Goal: Task Accomplishment & Management: Manage account settings

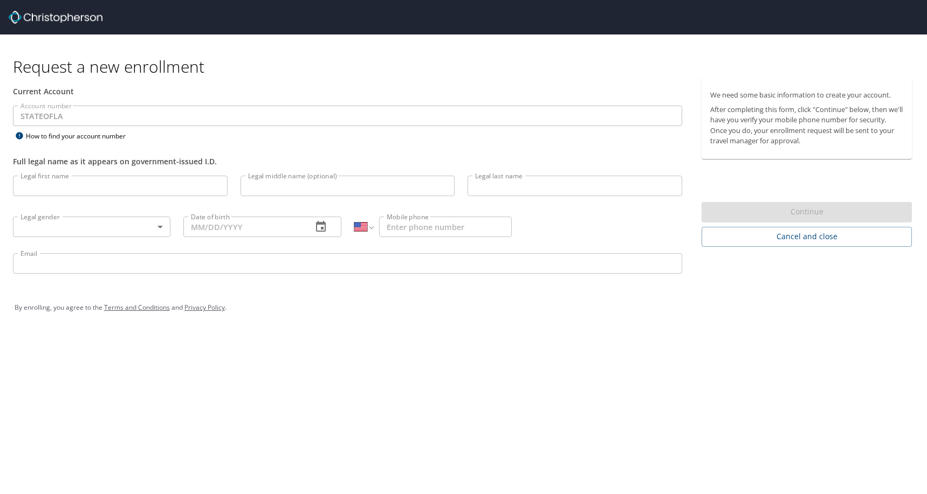
select select "US"
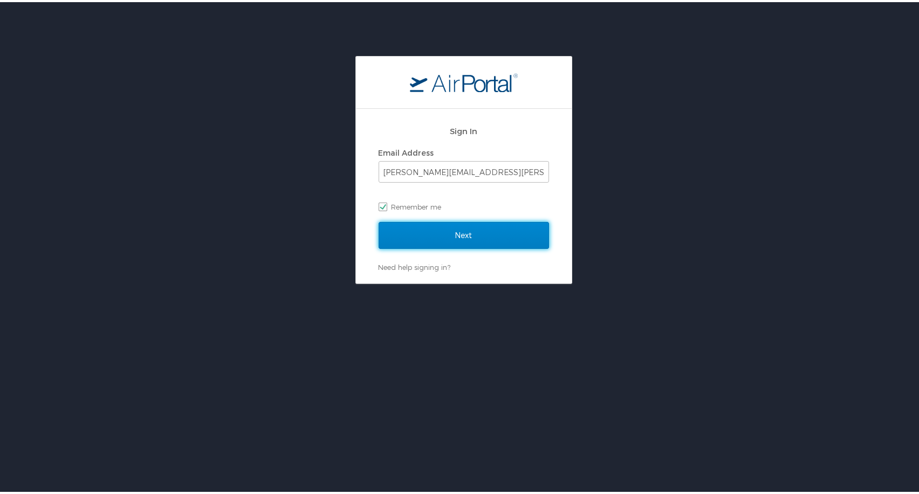
click at [399, 228] on input "Next" at bounding box center [464, 233] width 170 height 27
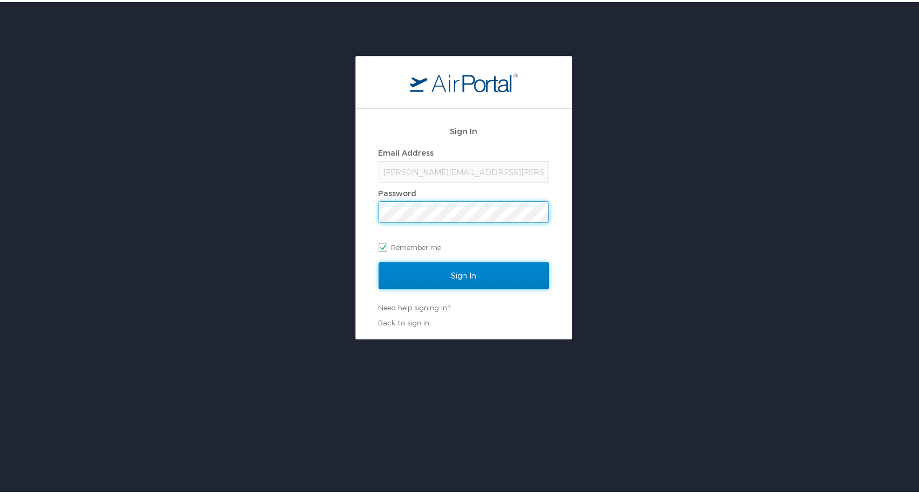
click at [417, 271] on input "Sign In" at bounding box center [464, 273] width 170 height 27
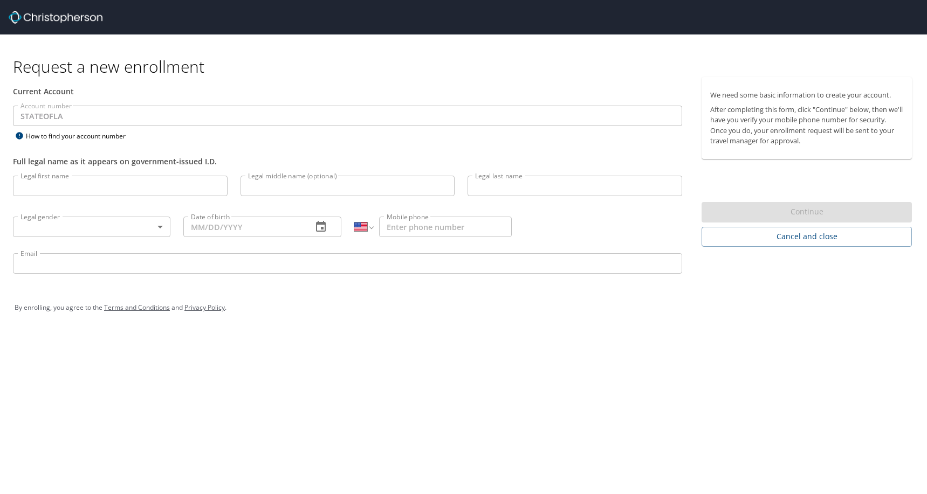
select select "US"
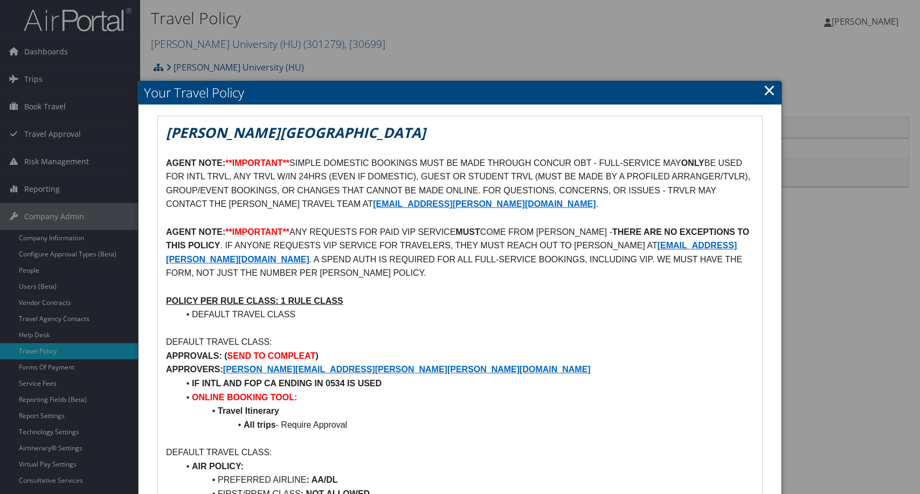
scroll to position [54, 0]
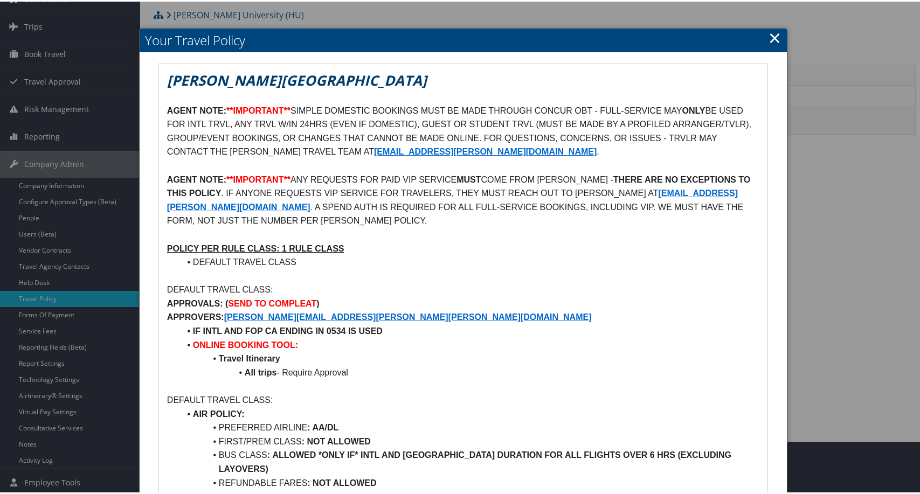
click at [769, 45] on link "×" at bounding box center [775, 36] width 12 height 22
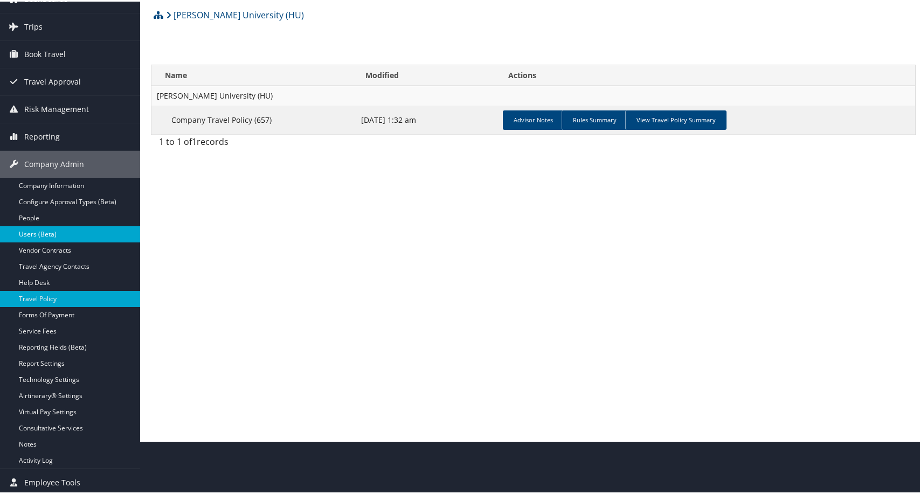
click at [57, 233] on link "Users (Beta)" at bounding box center [70, 233] width 140 height 16
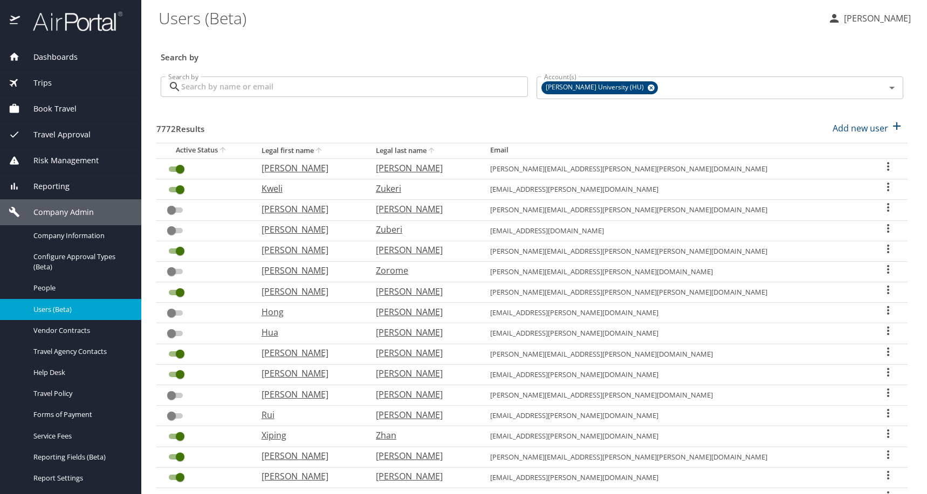
drag, startPoint x: 654, startPoint y: 101, endPoint x: 465, endPoint y: 105, distance: 189.3
click at [654, 94] on icon at bounding box center [651, 88] width 8 height 12
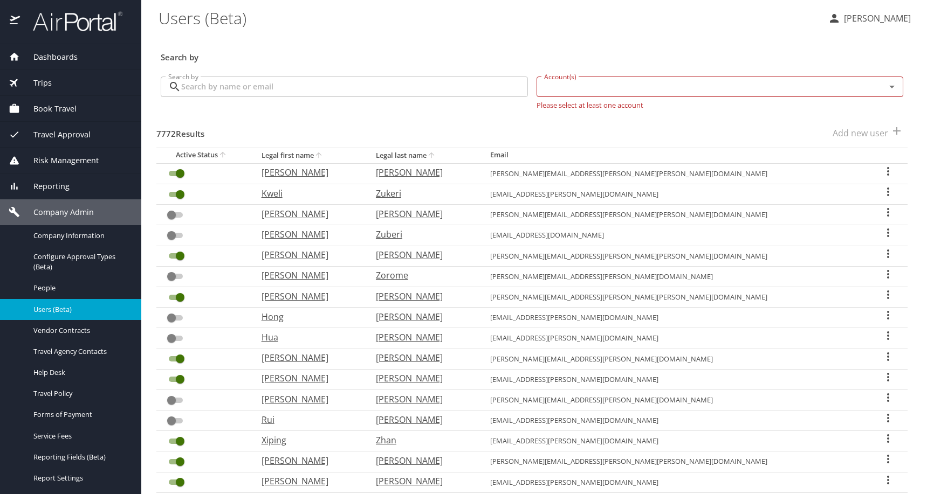
click at [400, 97] on input "Search by" at bounding box center [354, 87] width 347 height 20
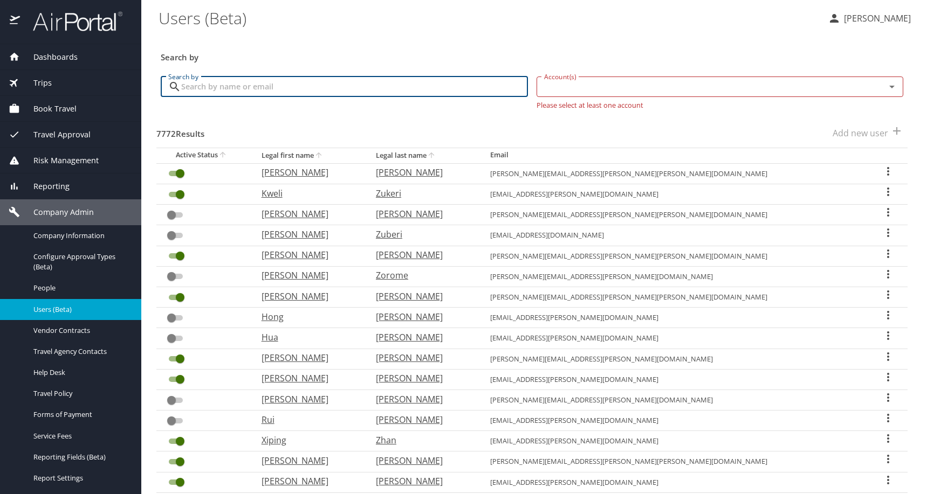
paste input "[EMAIL_ADDRESS][DOMAIN_NAME]"
type input "[EMAIL_ADDRESS][DOMAIN_NAME]"
click at [600, 94] on input "Account(s)" at bounding box center [704, 87] width 329 height 14
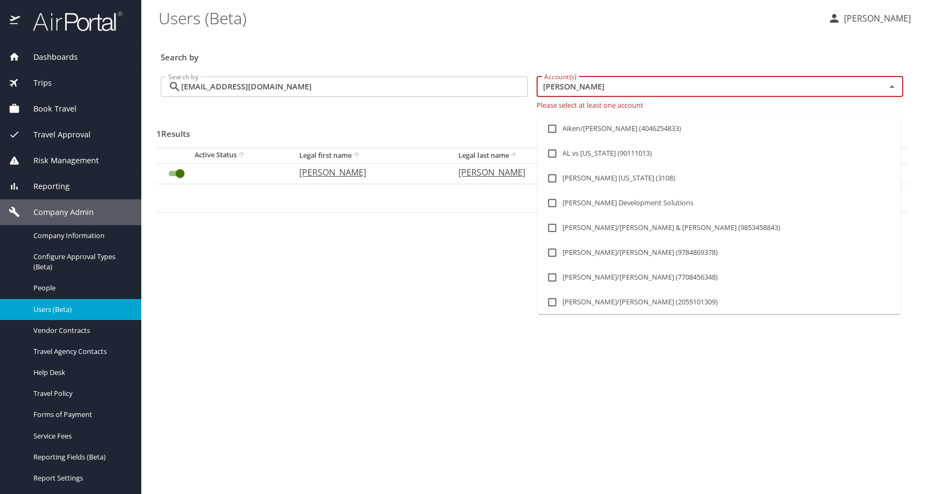
type input "kent"
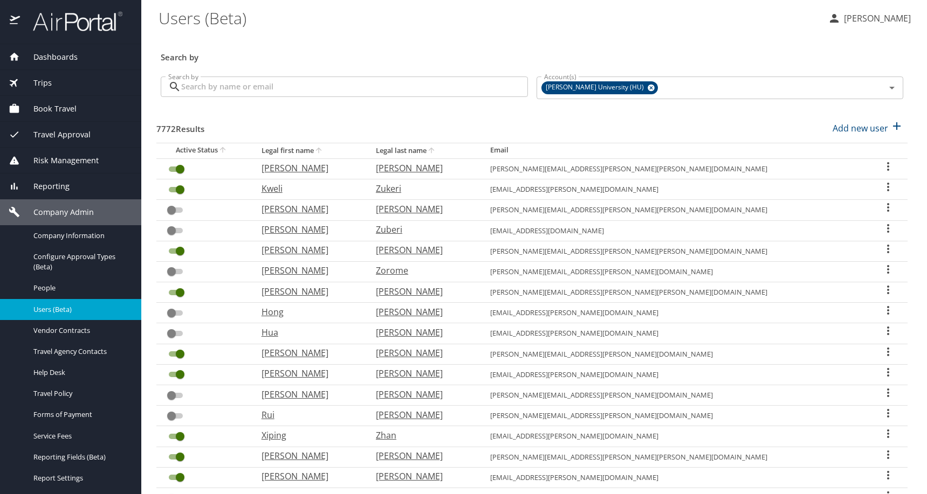
click at [453, 97] on input "Search by" at bounding box center [354, 87] width 347 height 20
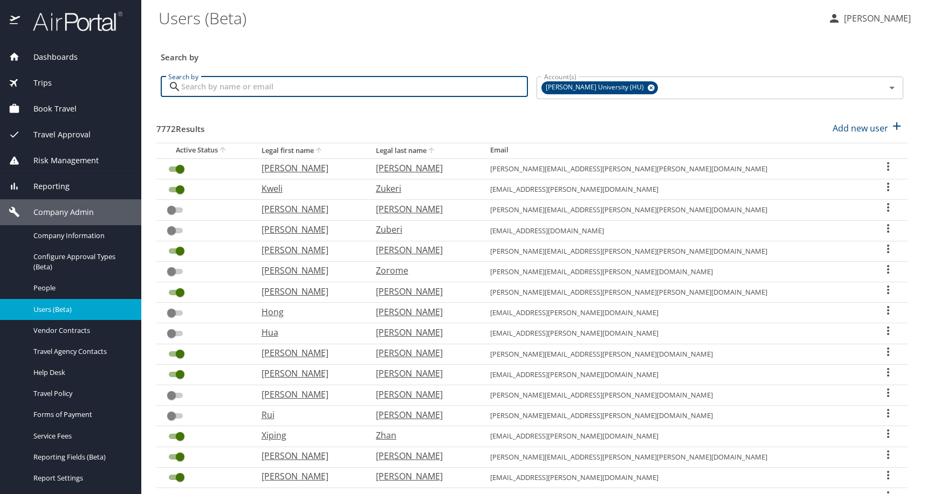
paste input "[EMAIL_ADDRESS][DOMAIN_NAME]"
click at [655, 94] on icon at bounding box center [651, 88] width 8 height 12
type input "[EMAIL_ADDRESS][DOMAIN_NAME]"
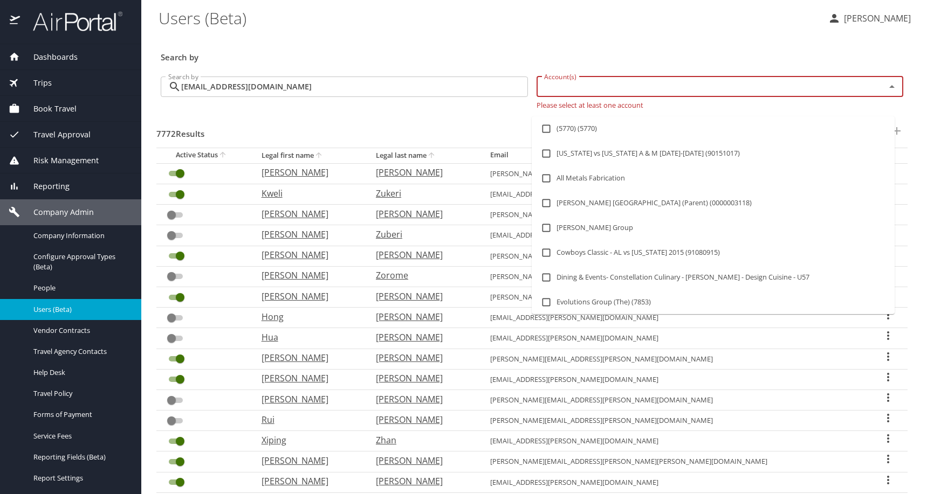
click at [644, 94] on input "Account(s)" at bounding box center [704, 87] width 329 height 14
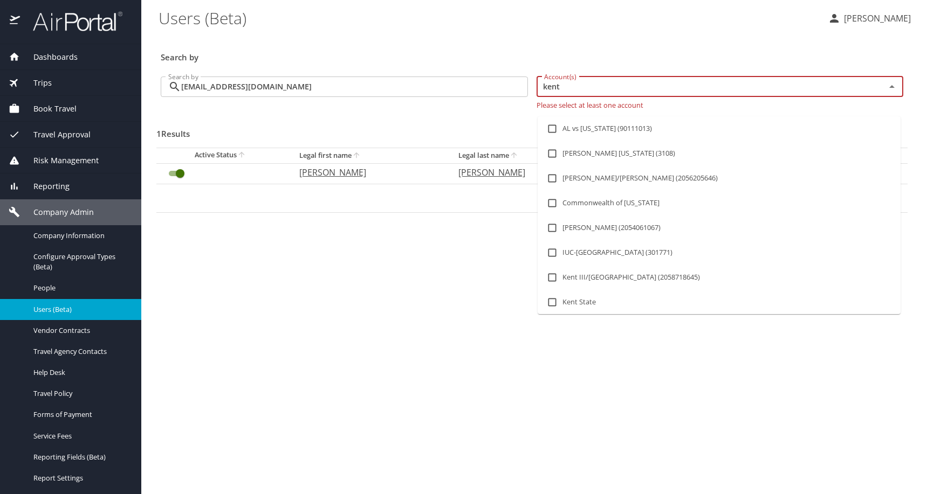
type input "kent"
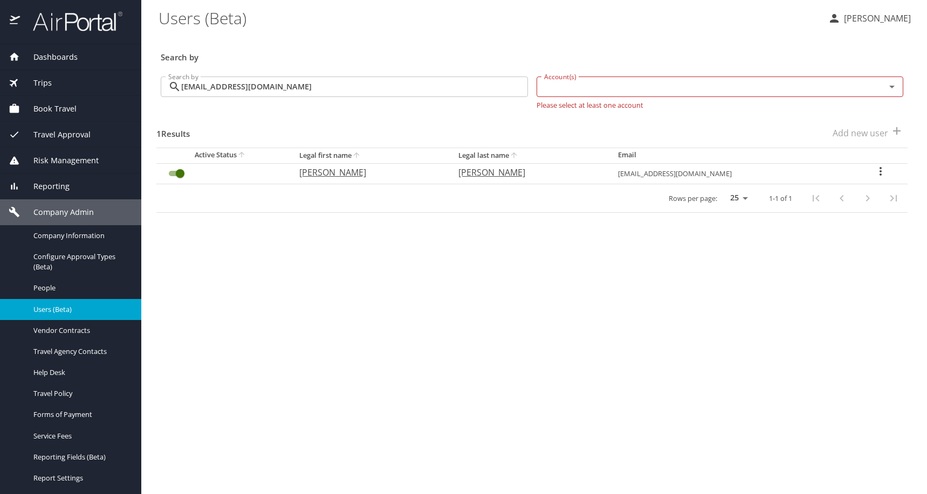
click at [626, 35] on div "Users (Beta)" at bounding box center [489, 17] width 660 height 35
click at [876, 178] on icon "User Search Table" at bounding box center [880, 171] width 13 height 13
click at [807, 207] on li "View profile" at bounding box center [775, 206] width 156 height 19
select select "US"
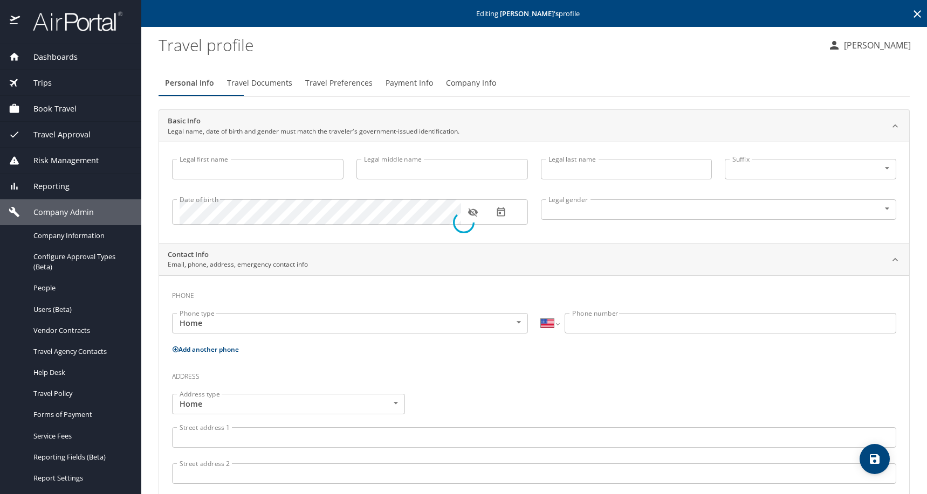
type input "[PERSON_NAME]"
type input "A"
type input "[PERSON_NAME]"
type input "[DEMOGRAPHIC_DATA]"
select select "US"
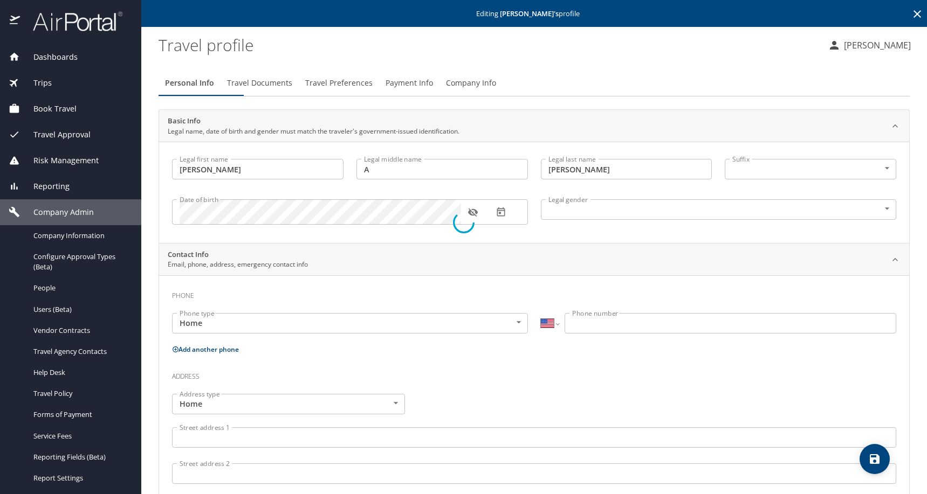
select select "US"
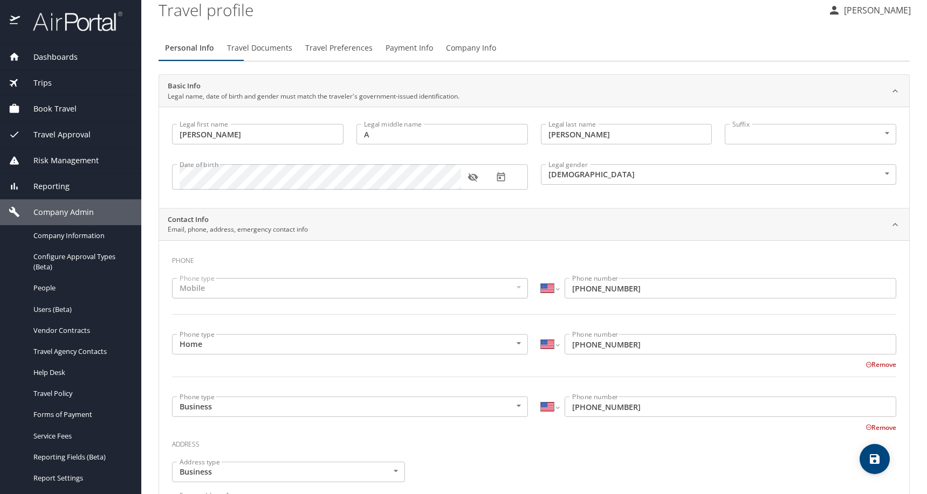
scroll to position [54, 0]
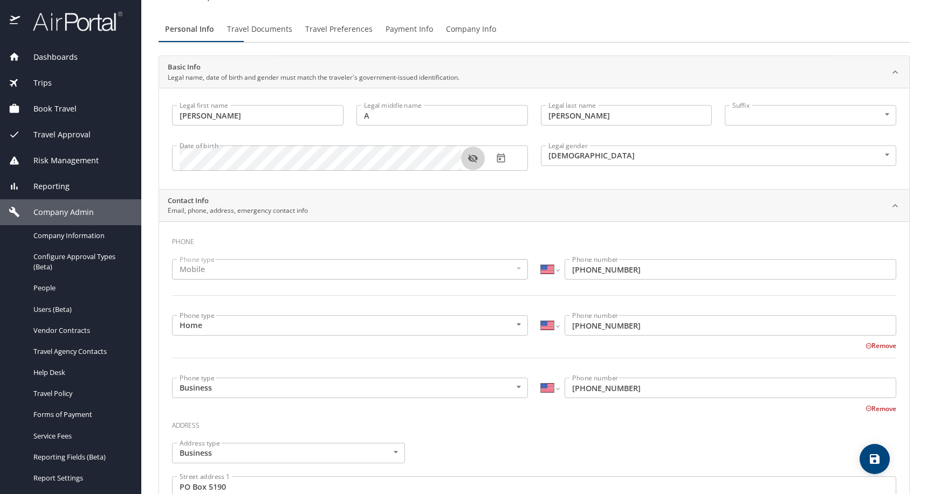
drag, startPoint x: 473, startPoint y: 179, endPoint x: 478, endPoint y: 171, distance: 9.4
click at [473, 163] on icon "button" at bounding box center [473, 158] width 10 height 9
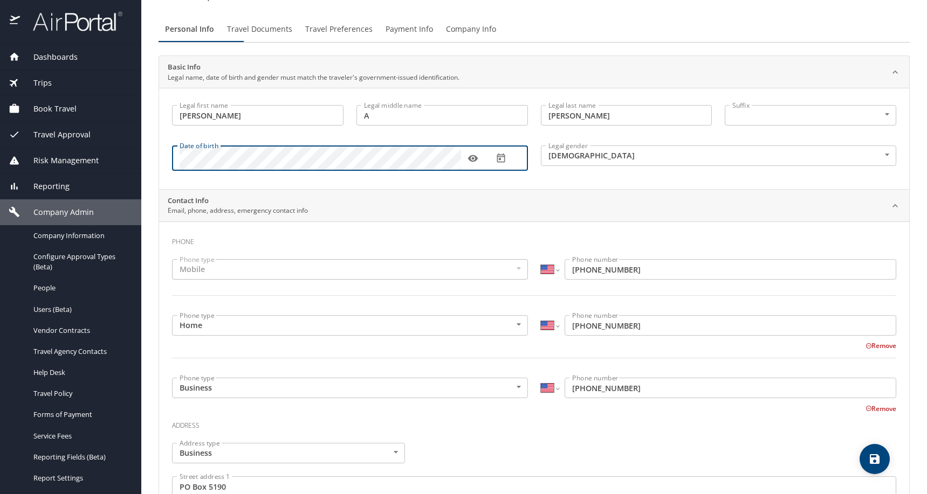
click at [141, 177] on div "Dashboards AirPortal 360™ Manager AirPortal 360™ Agent My Travel Dashboard Trip…" at bounding box center [463, 247] width 927 height 494
click at [455, 135] on div "Legal middle name A Legal middle name" at bounding box center [442, 117] width 184 height 36
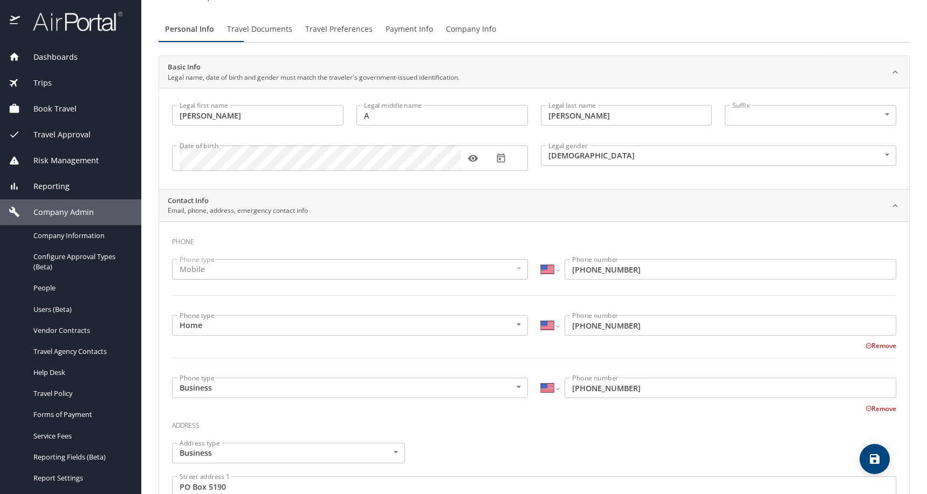
click at [876, 462] on icon "save" at bounding box center [874, 459] width 13 height 13
select select "US"
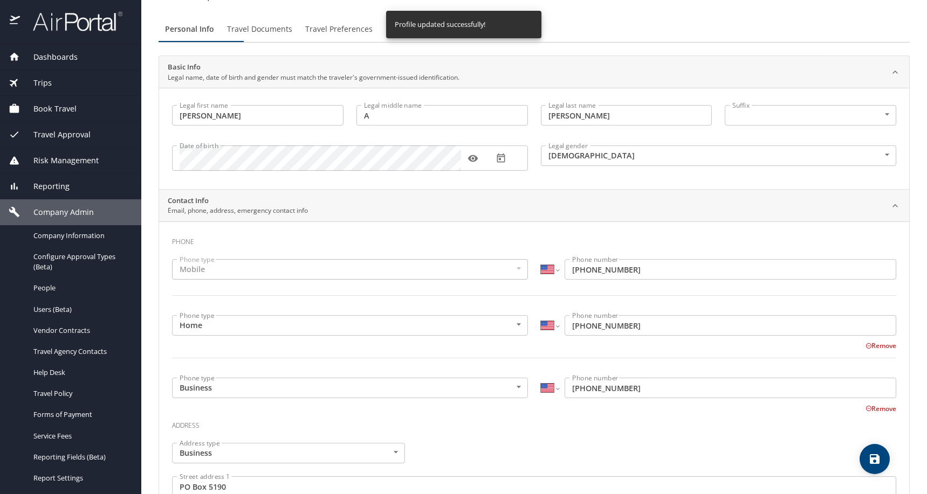
select select "US"
